Goal: Information Seeking & Learning: Learn about a topic

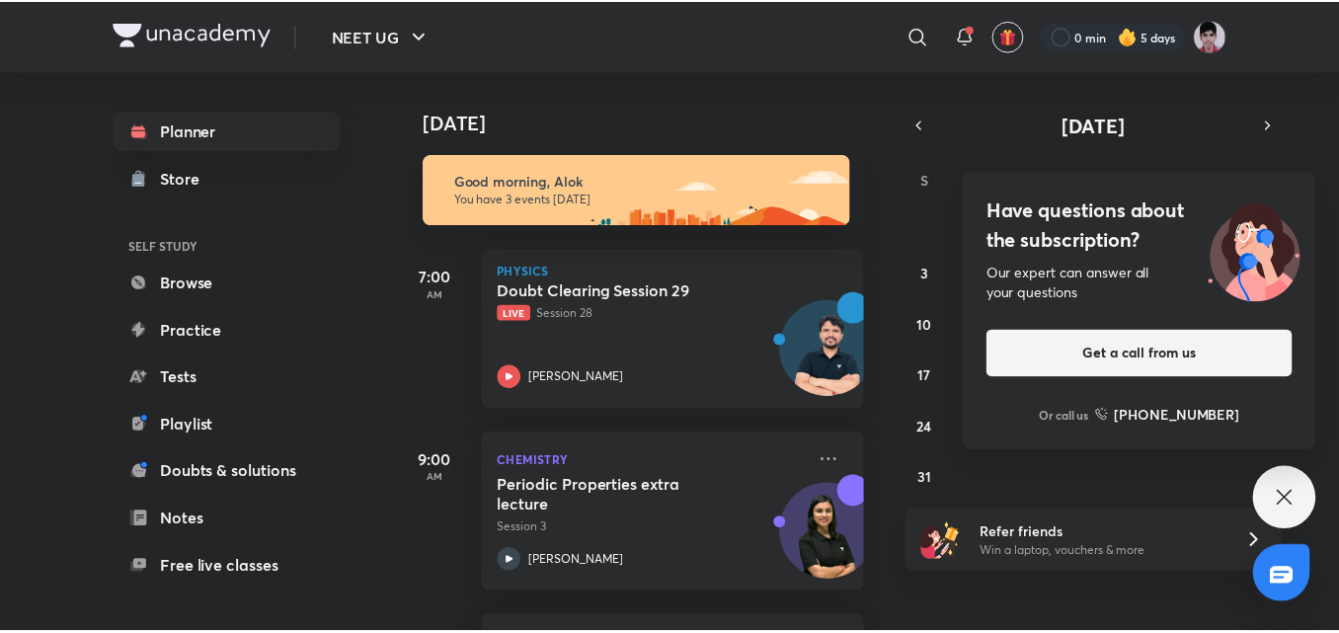
scroll to position [174, 0]
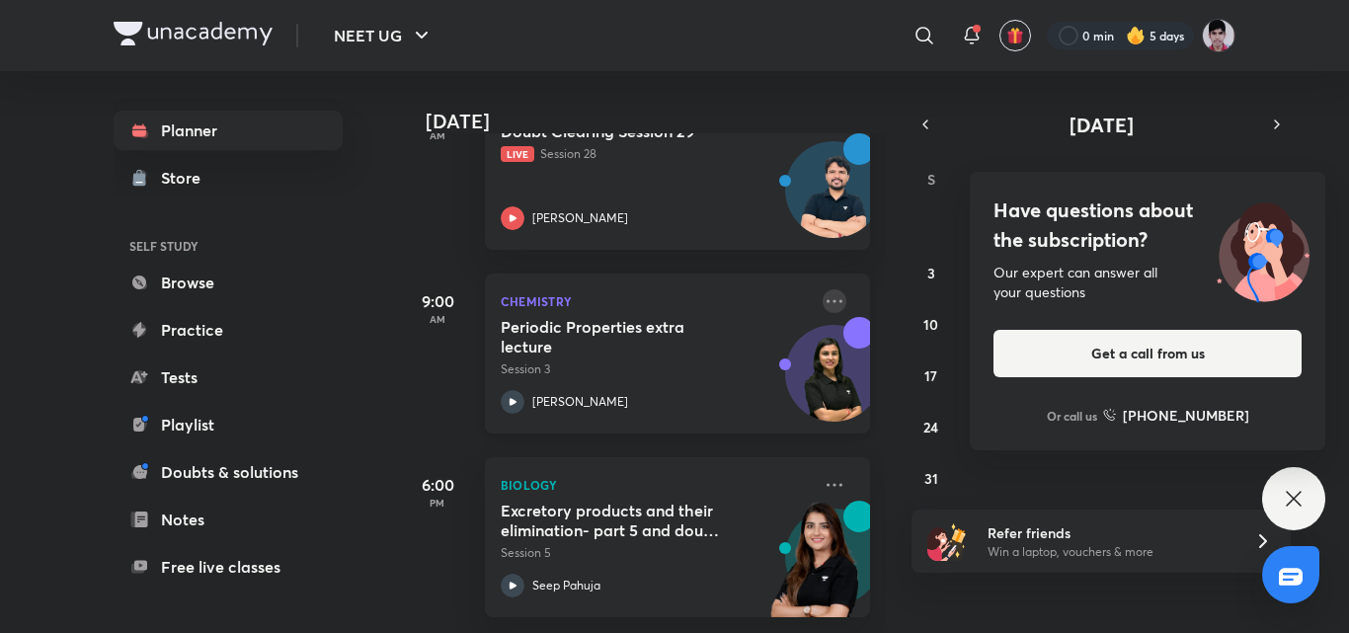
click at [826, 289] on icon at bounding box center [835, 301] width 24 height 24
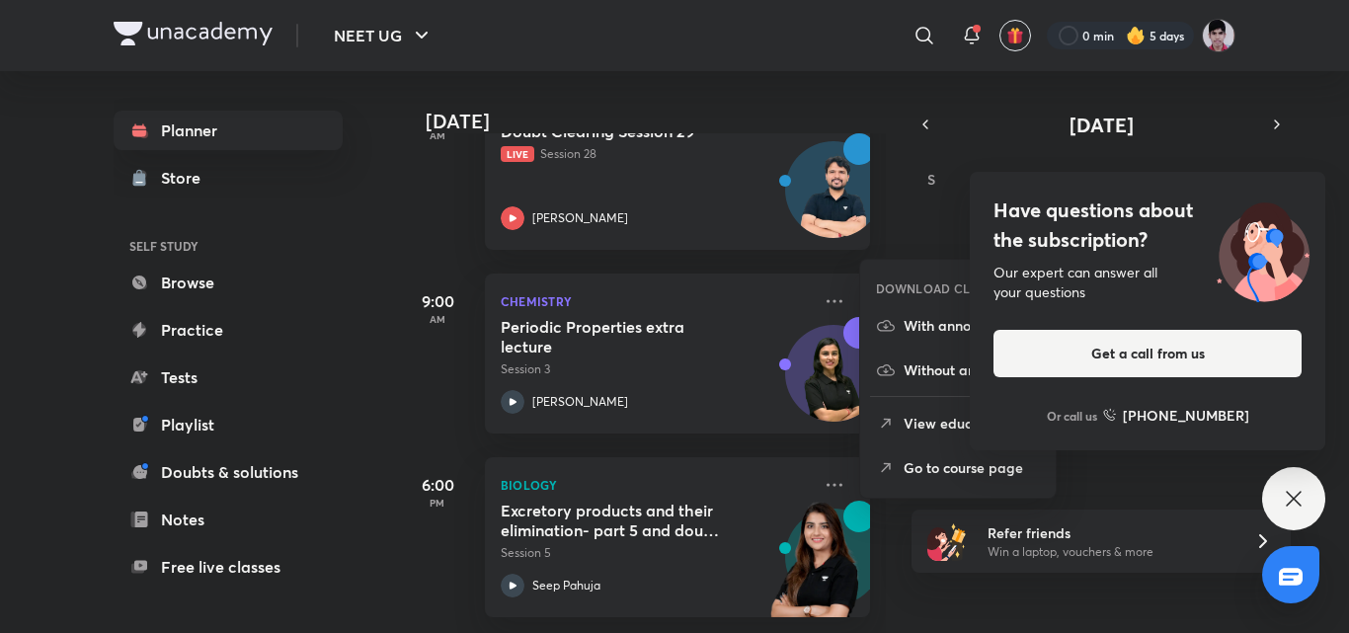
click at [1285, 501] on icon at bounding box center [1294, 499] width 24 height 24
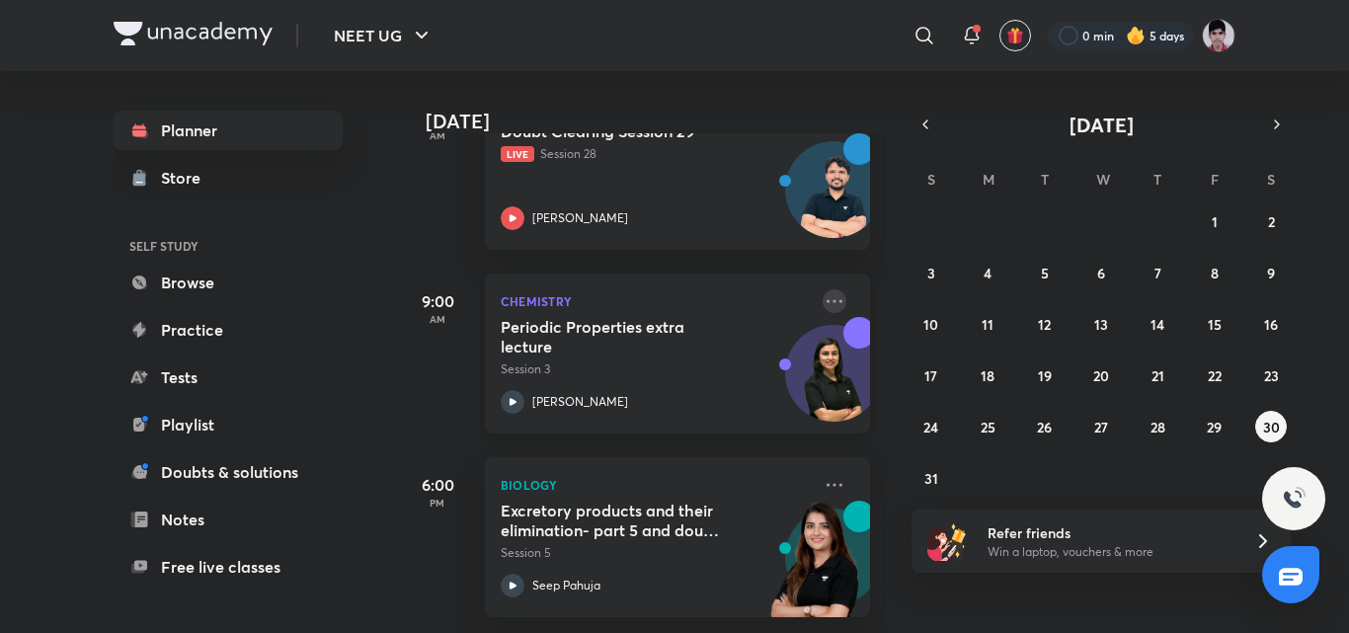
click at [823, 296] on icon at bounding box center [835, 301] width 24 height 24
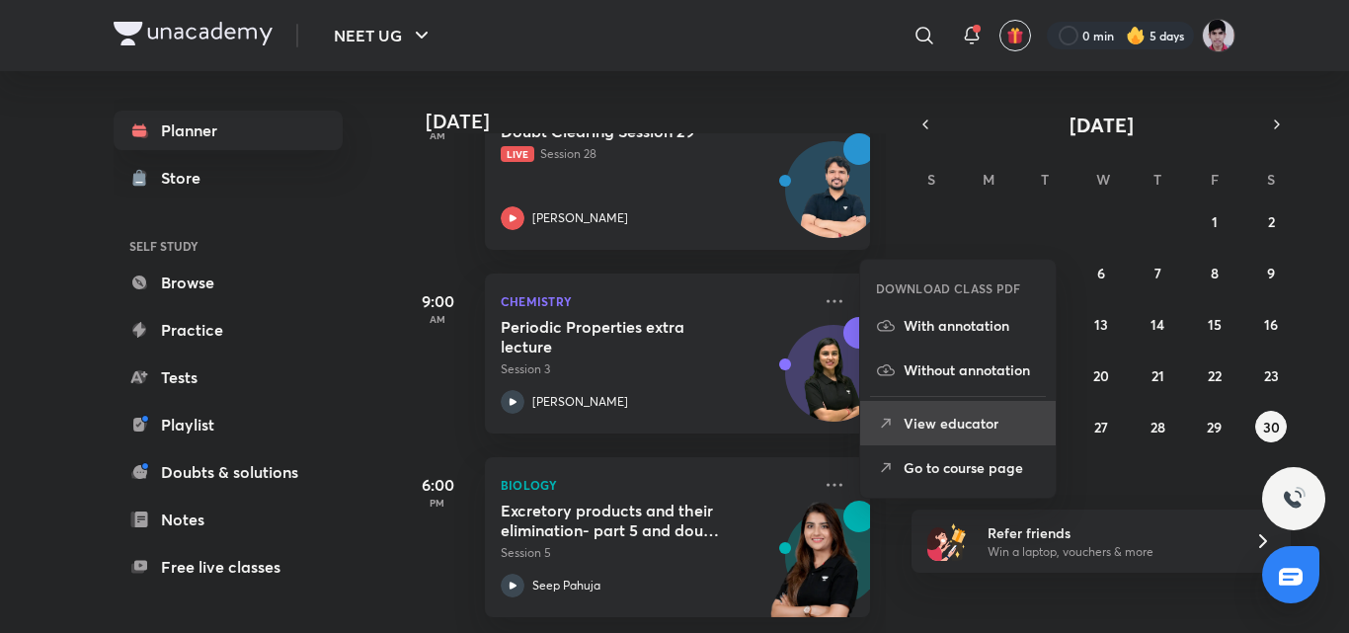
click at [948, 422] on p "View educator" at bounding box center [972, 423] width 136 height 21
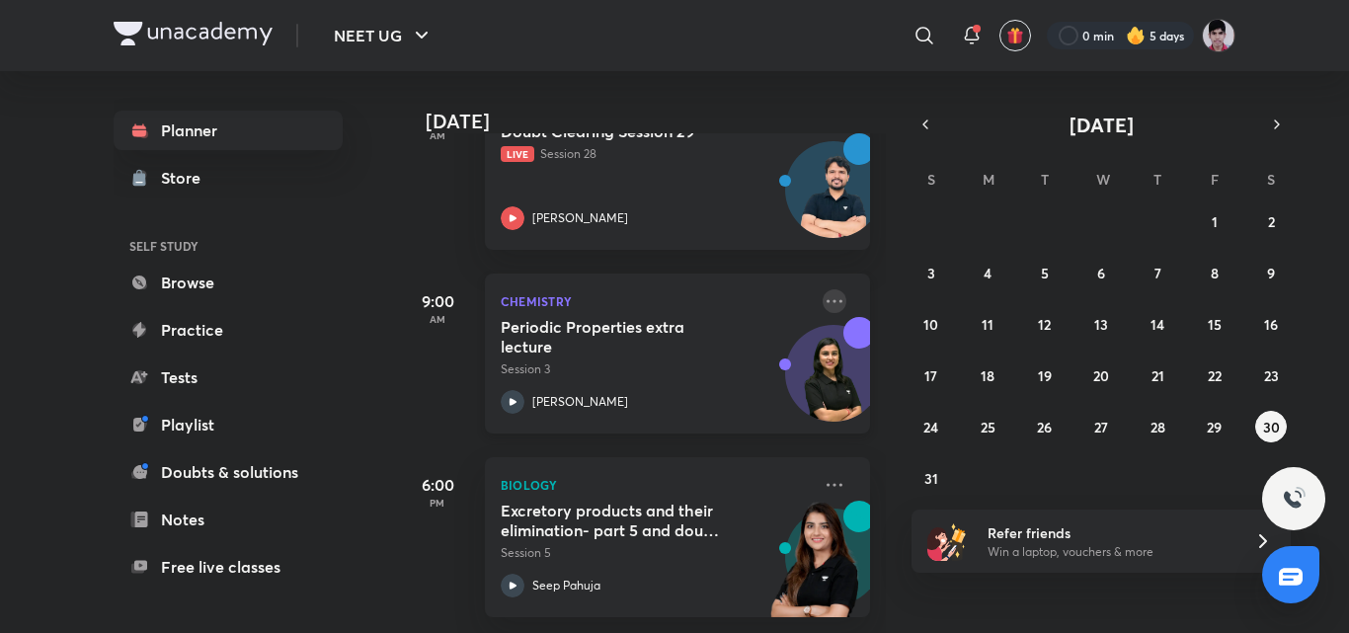
click at [826, 289] on icon at bounding box center [835, 301] width 24 height 24
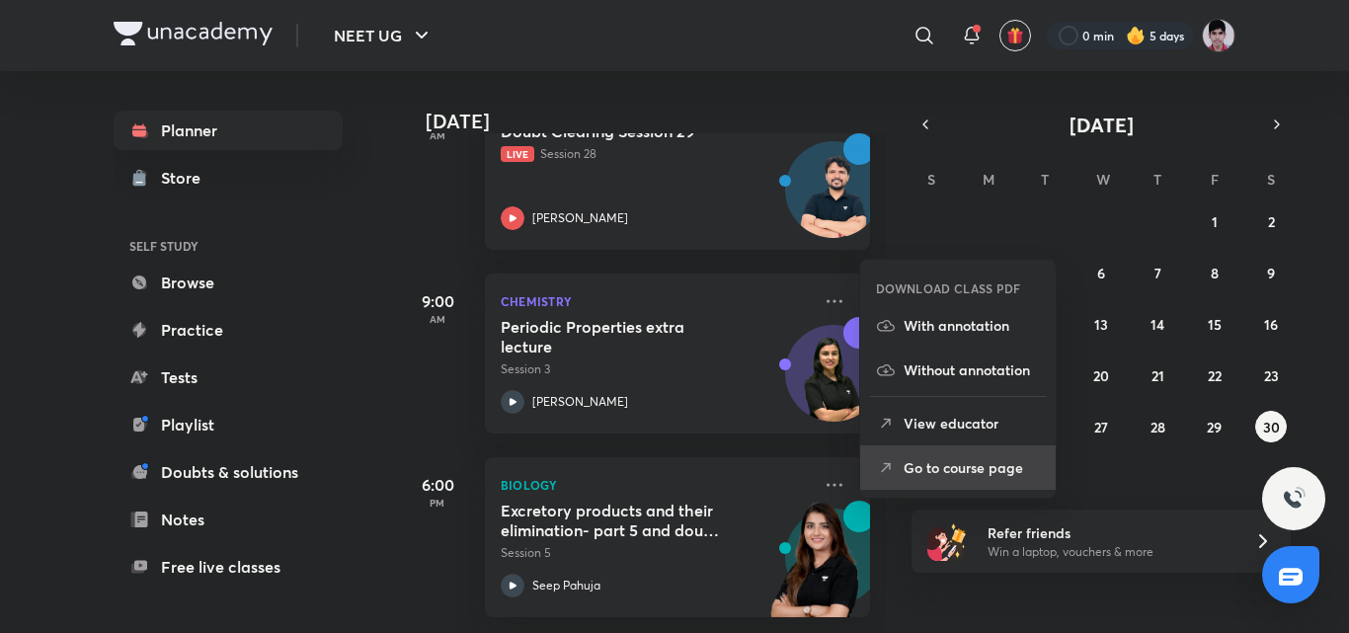
click at [945, 474] on p "Go to course page" at bounding box center [972, 467] width 136 height 21
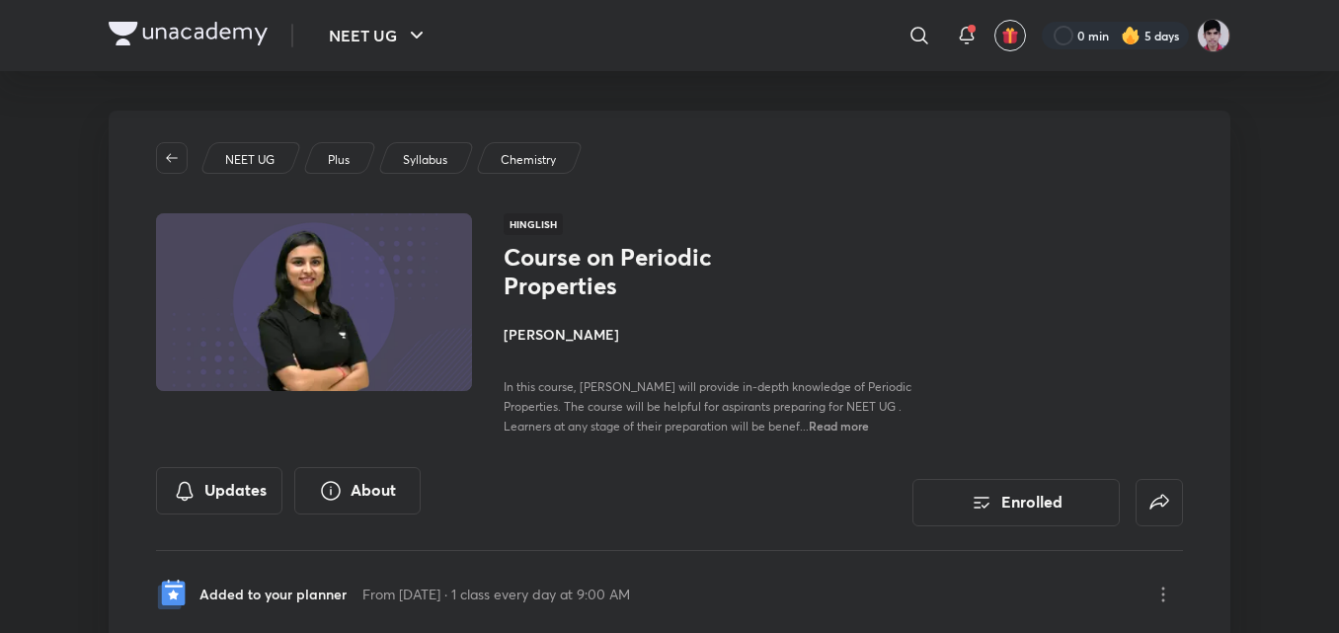
click at [990, 253] on div "Course on Periodic Properties [PERSON_NAME] In this course, [PERSON_NAME] will …" at bounding box center [843, 339] width 679 height 193
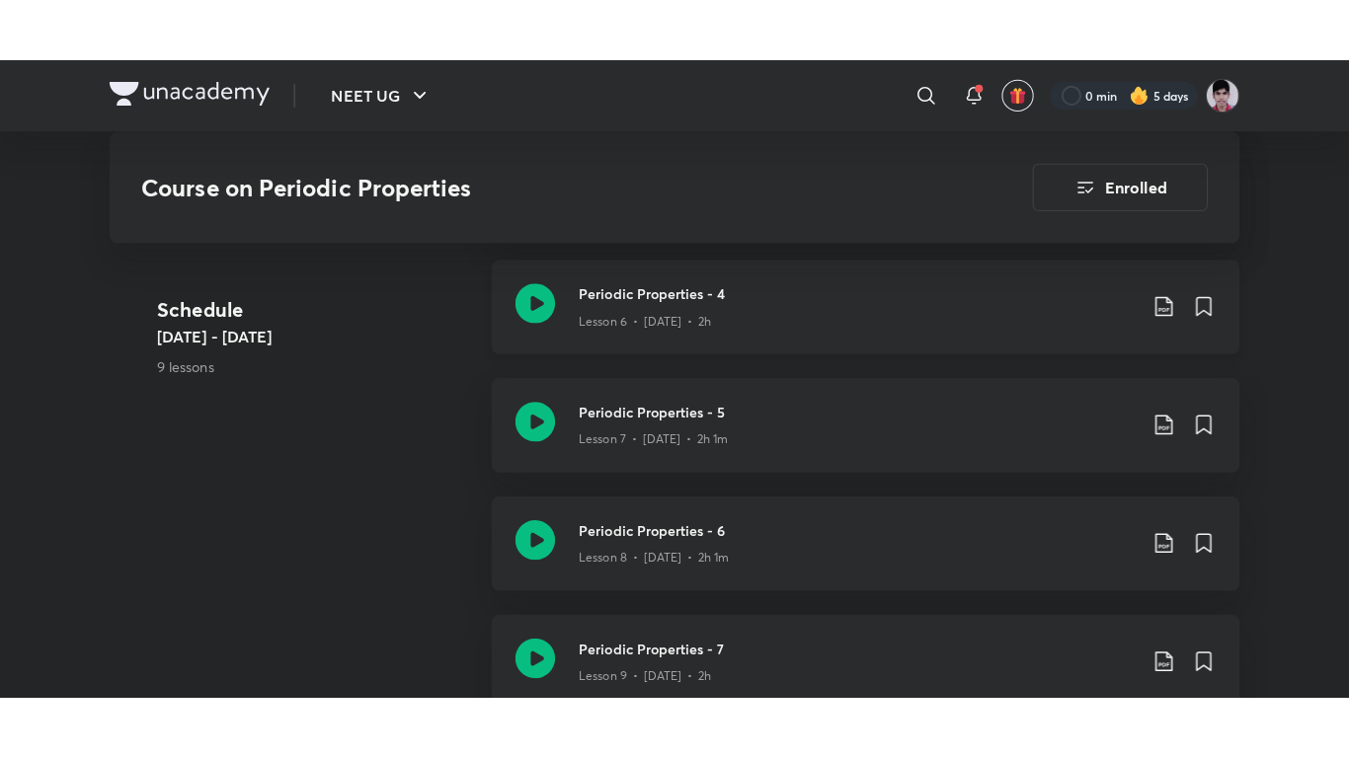
scroll to position [1699, 0]
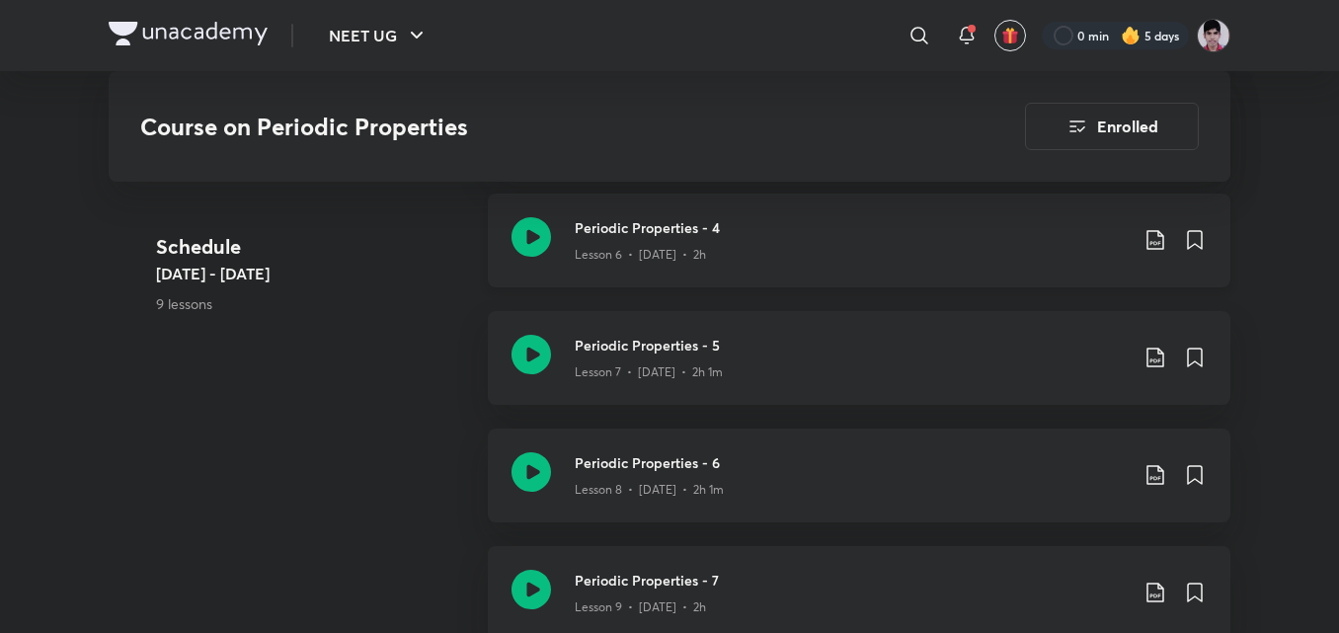
click at [990, 253] on div "Lesson 6 • [DATE] • 2h" at bounding box center [851, 251] width 553 height 26
